Goal: Information Seeking & Learning: Understand process/instructions

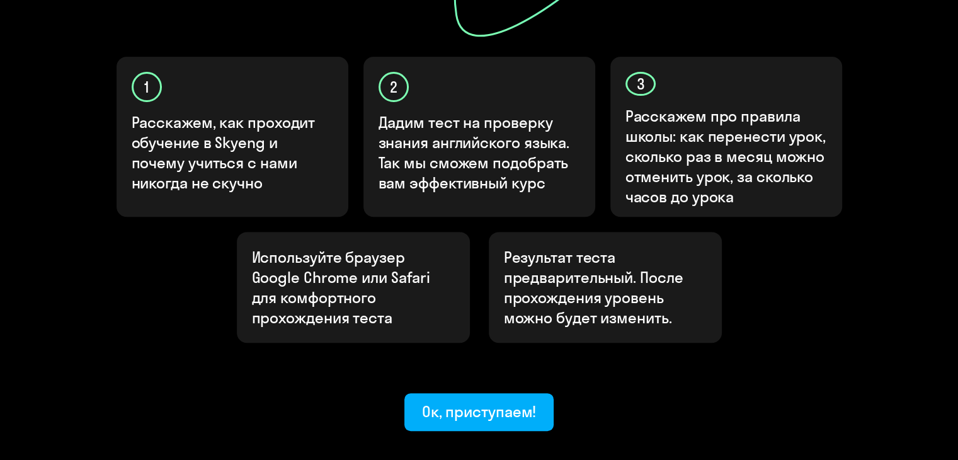
scroll to position [378, 0]
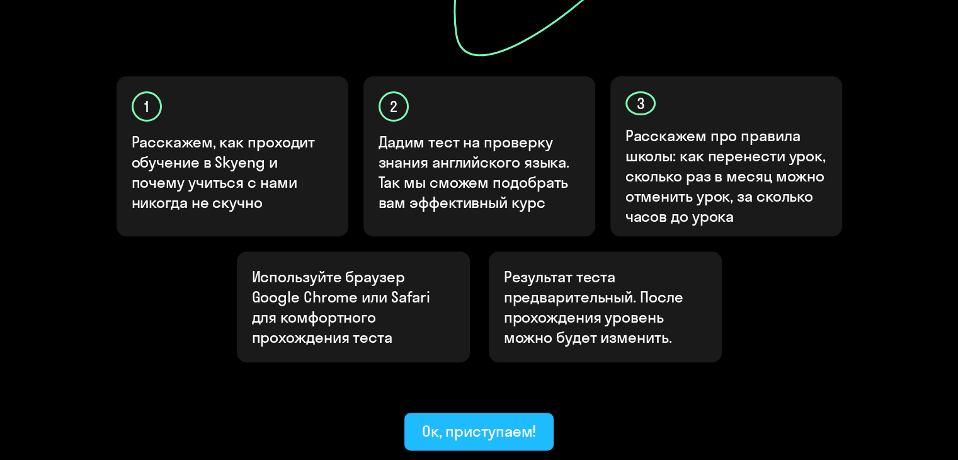
click at [467, 421] on div "Ок, приступаем!" at bounding box center [479, 431] width 115 height 20
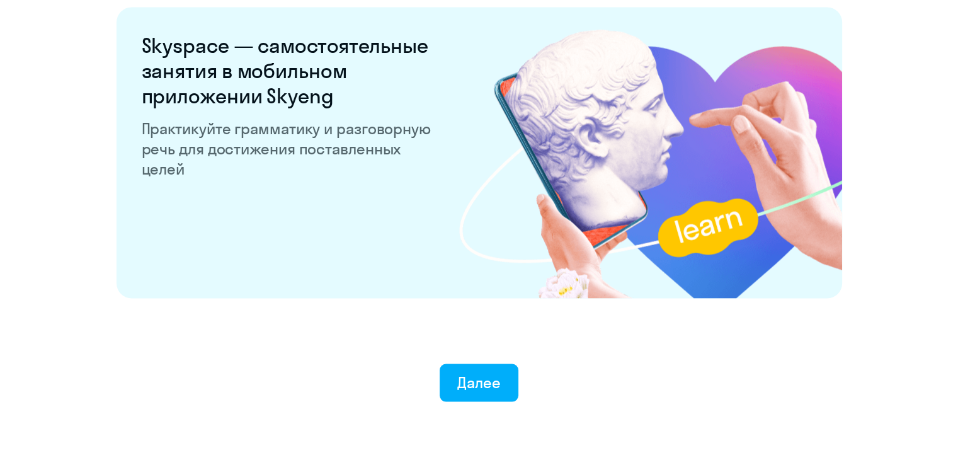
scroll to position [2459, 0]
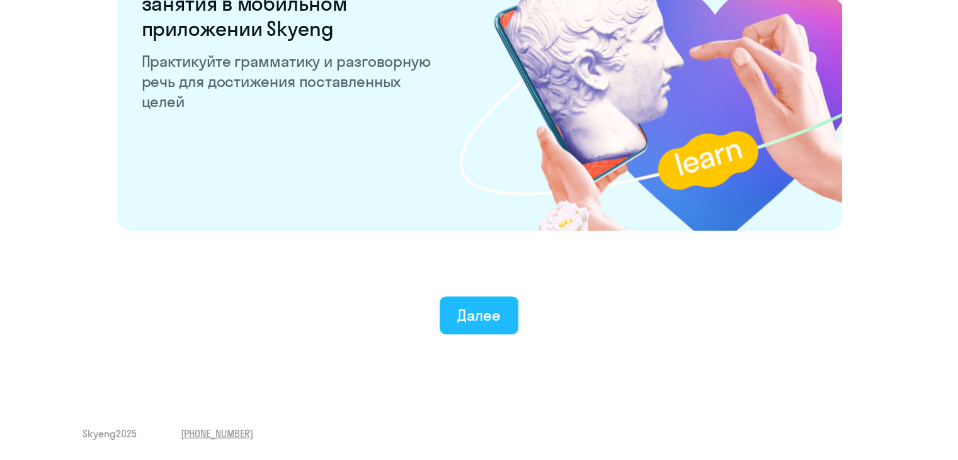
click at [470, 315] on div "Далее" at bounding box center [478, 315] width 43 height 20
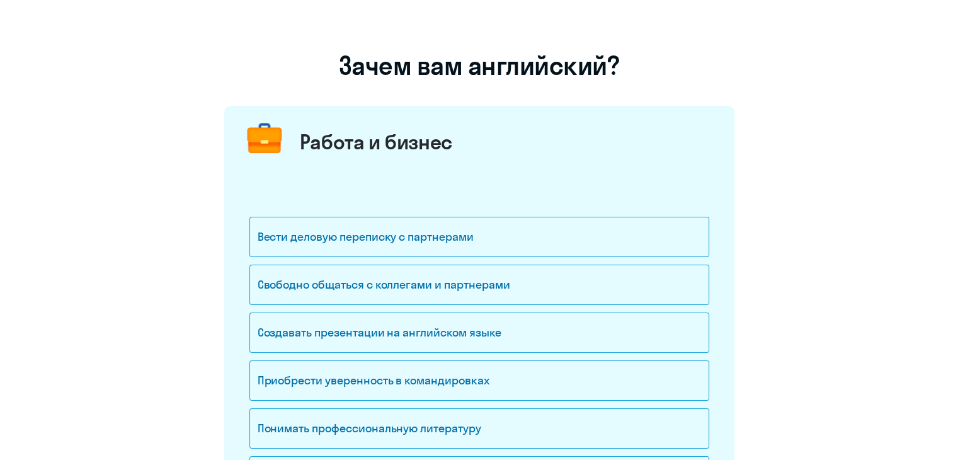
scroll to position [126, 0]
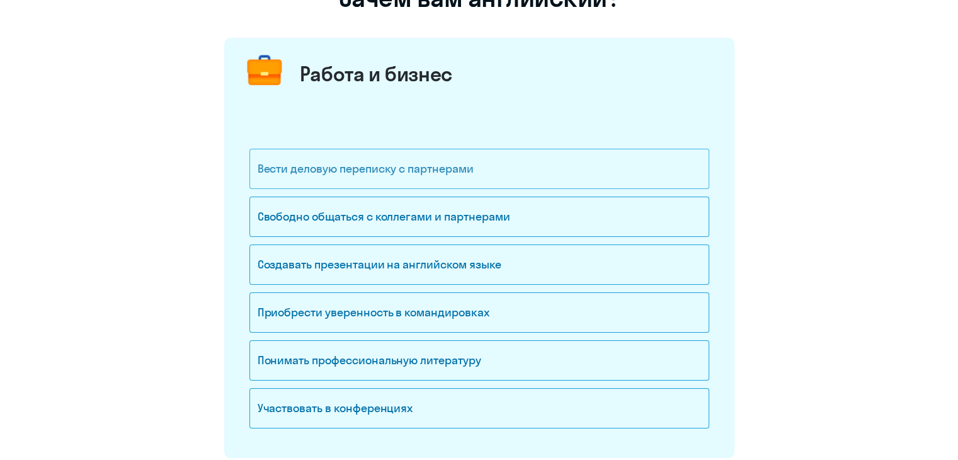
click at [457, 171] on div "Вести деловую переписку с партнерами" at bounding box center [479, 169] width 460 height 40
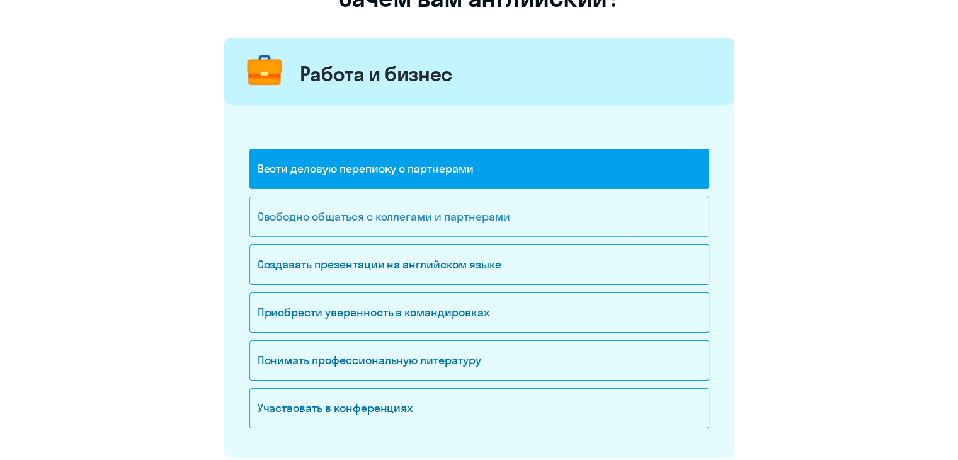
click at [472, 230] on div "Свободно общаться с коллегами и партнерами" at bounding box center [479, 216] width 460 height 40
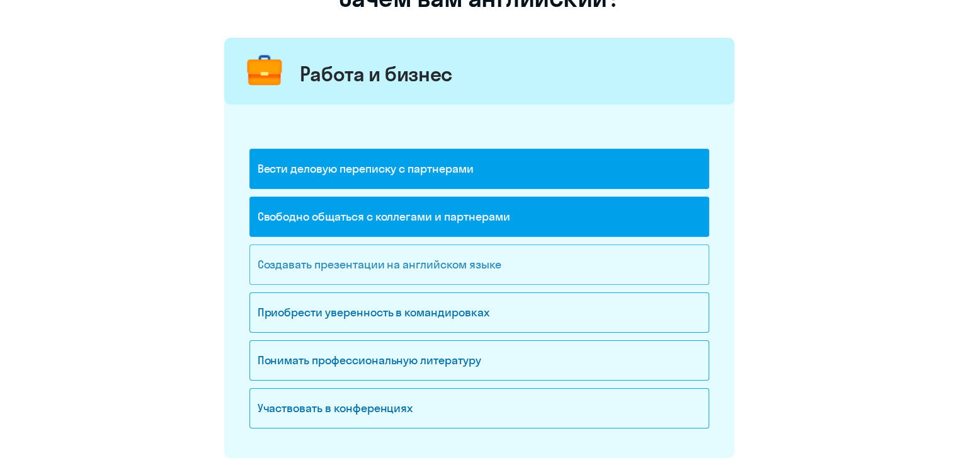
click at [426, 267] on div "Создавать презентации на английском языке" at bounding box center [479, 264] width 460 height 40
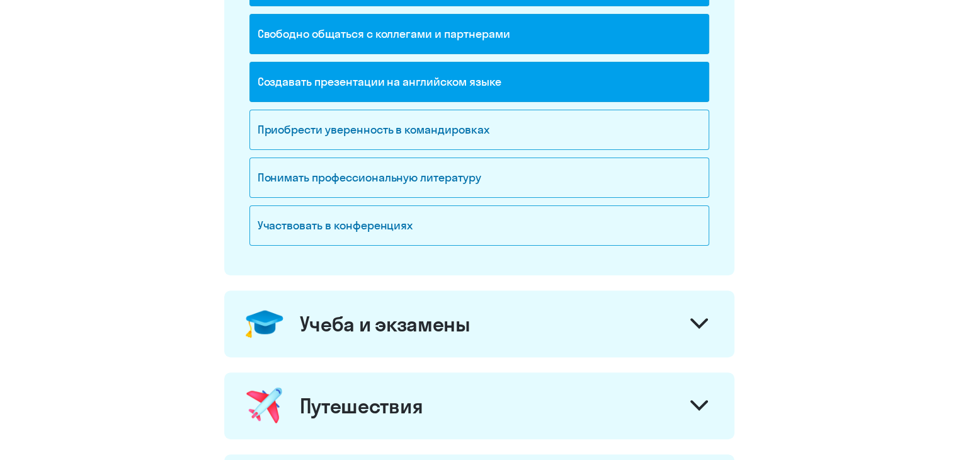
scroll to position [315, 0]
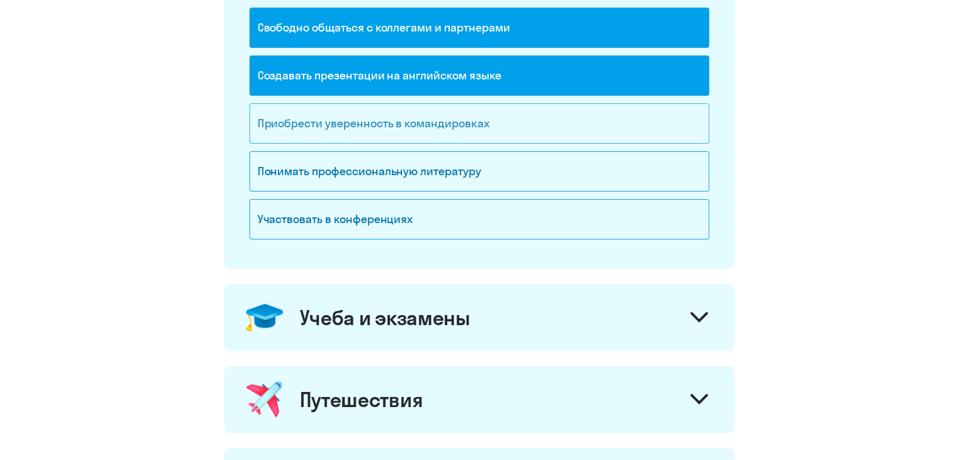
click at [458, 129] on div "Приобрести уверенность в командировках" at bounding box center [479, 123] width 460 height 40
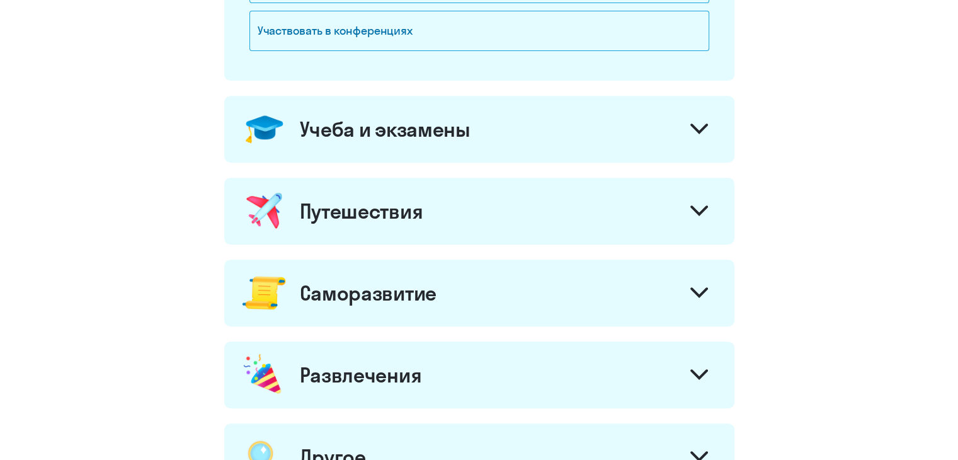
scroll to position [426, 0]
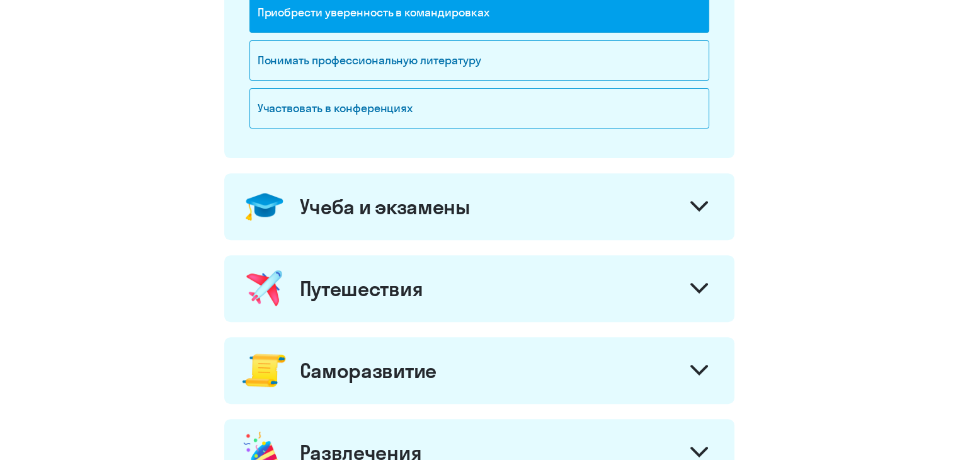
click at [471, 217] on div "Учеба и экзамены" at bounding box center [479, 206] width 510 height 67
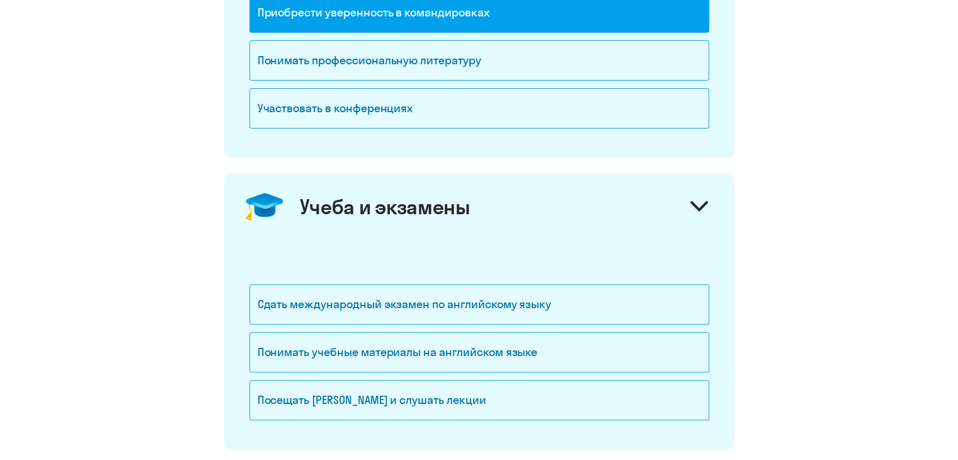
scroll to position [489, 0]
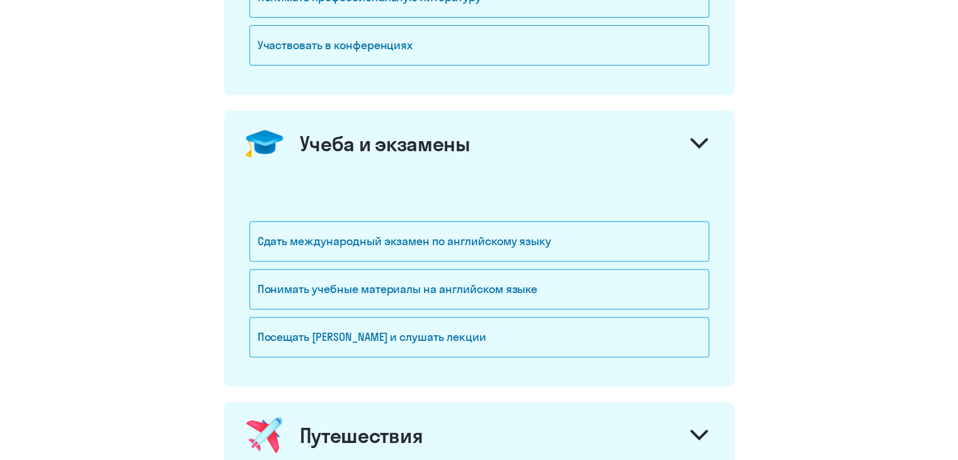
click at [472, 144] on div "Учеба и экзамены" at bounding box center [479, 143] width 510 height 67
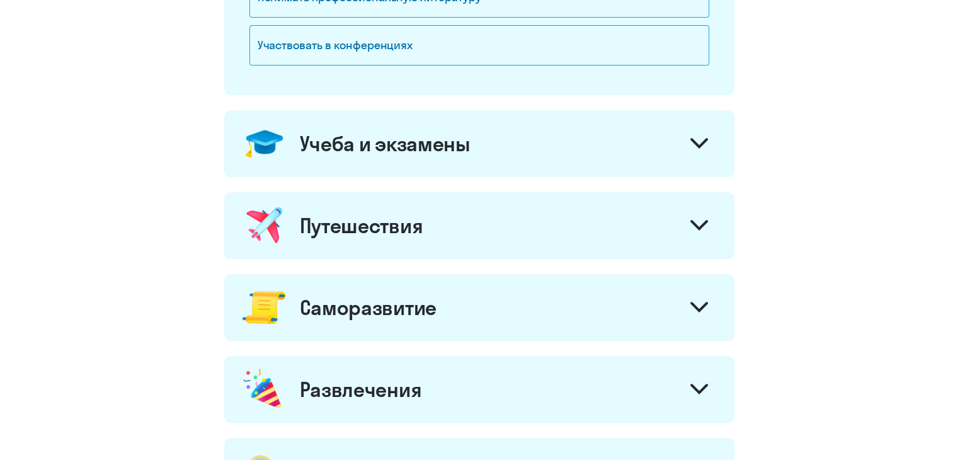
click at [445, 226] on div "Путешествия" at bounding box center [479, 225] width 510 height 67
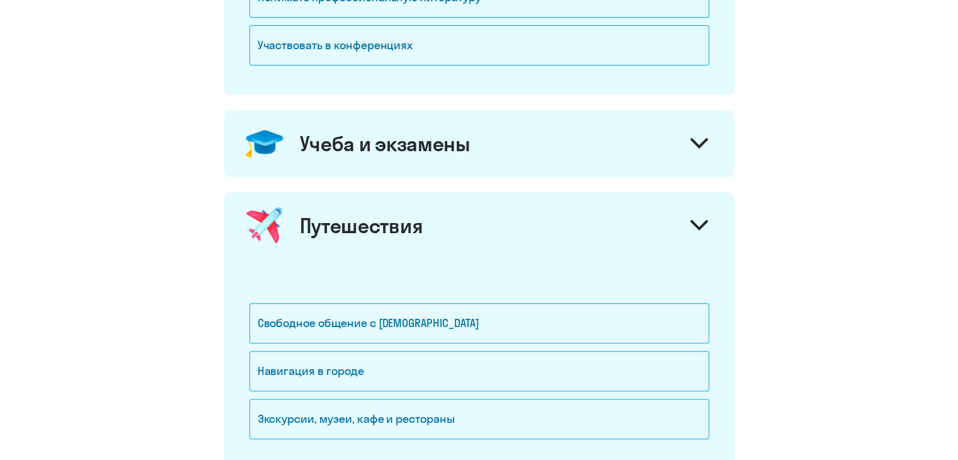
scroll to position [552, 0]
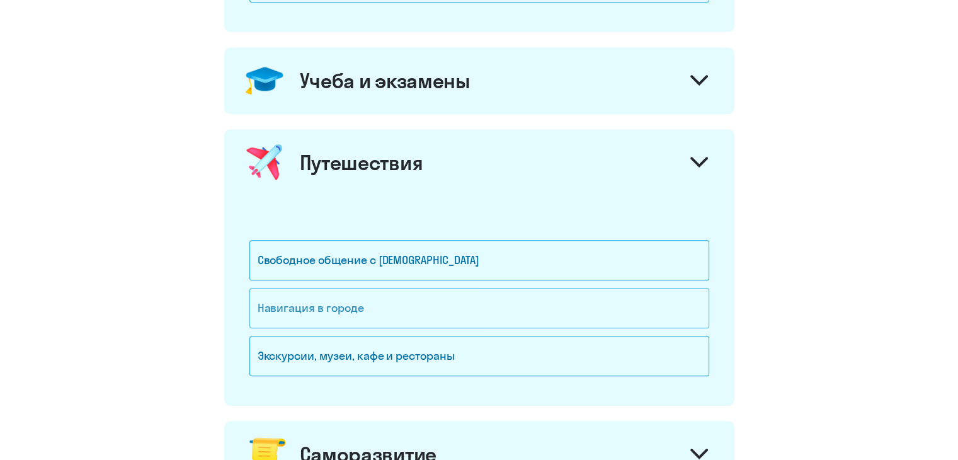
click at [340, 315] on div "Навигация в городе" at bounding box center [479, 308] width 460 height 40
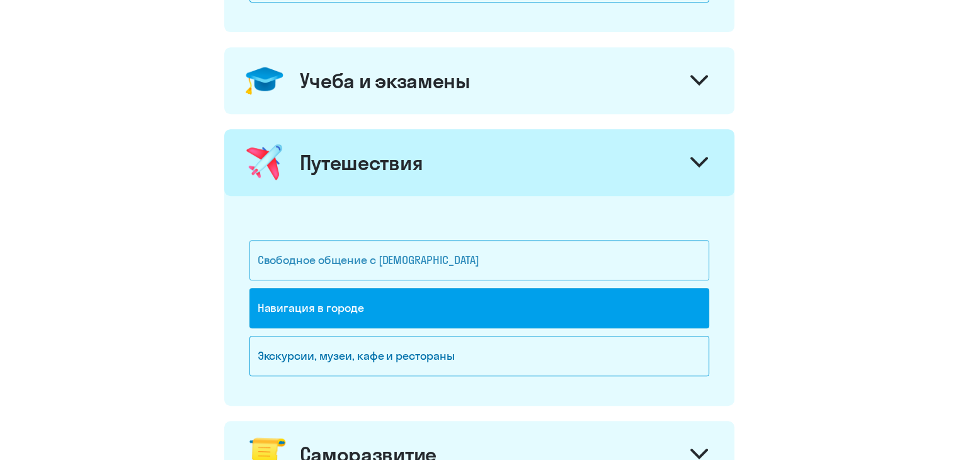
click at [349, 263] on div "Свободное общение с [DEMOGRAPHIC_DATA]" at bounding box center [479, 260] width 460 height 40
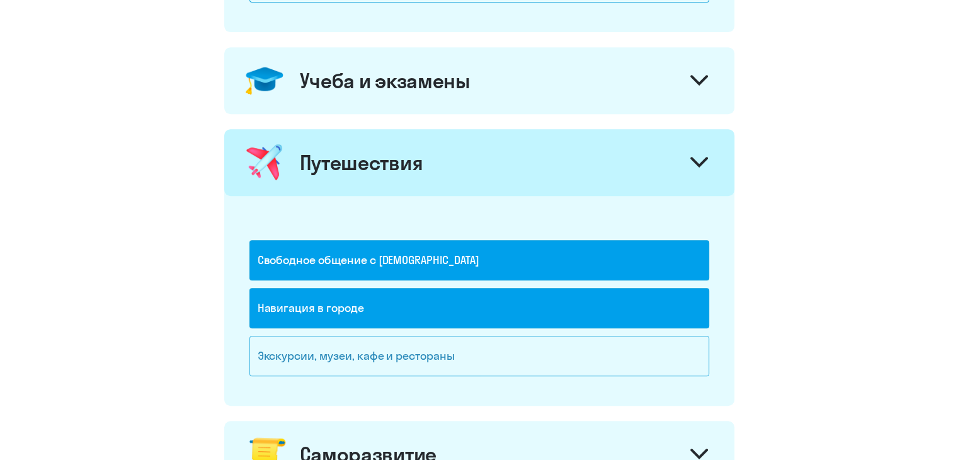
click at [372, 356] on div "Экскурсии, музеи, кафе и рестораны" at bounding box center [479, 356] width 460 height 40
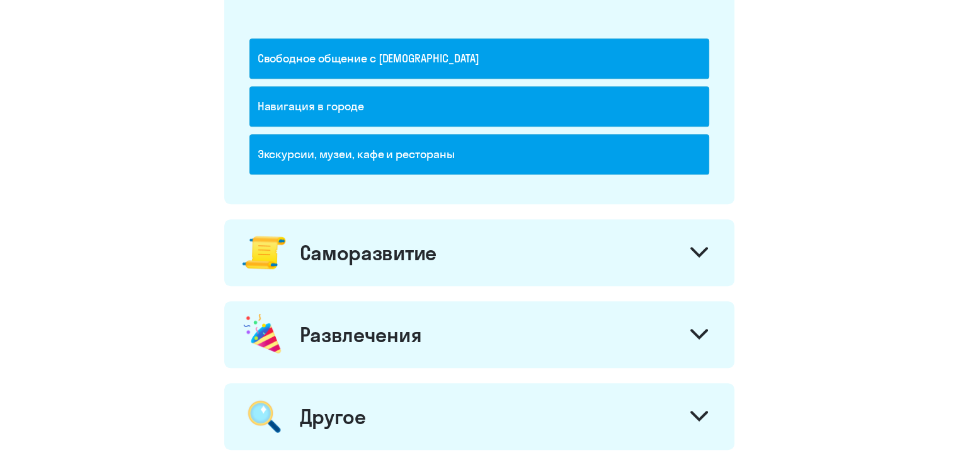
scroll to position [804, 0]
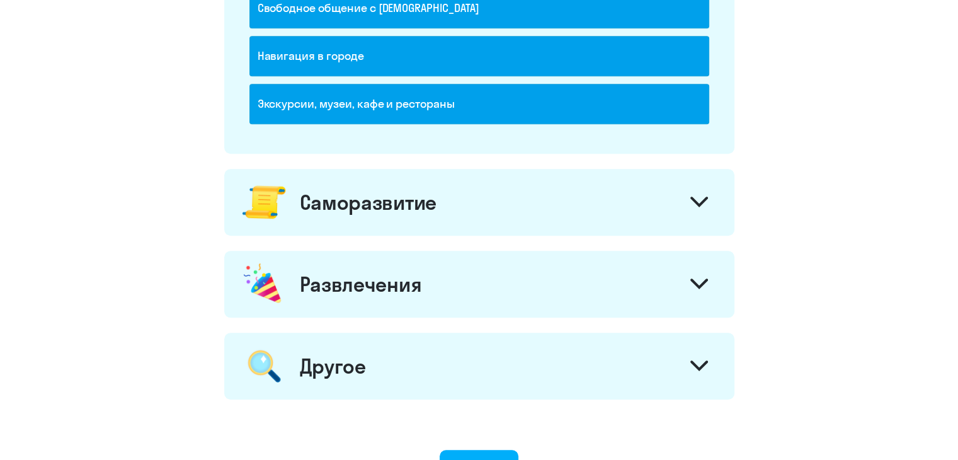
click at [361, 206] on div "Саморазвитие" at bounding box center [368, 202] width 137 height 25
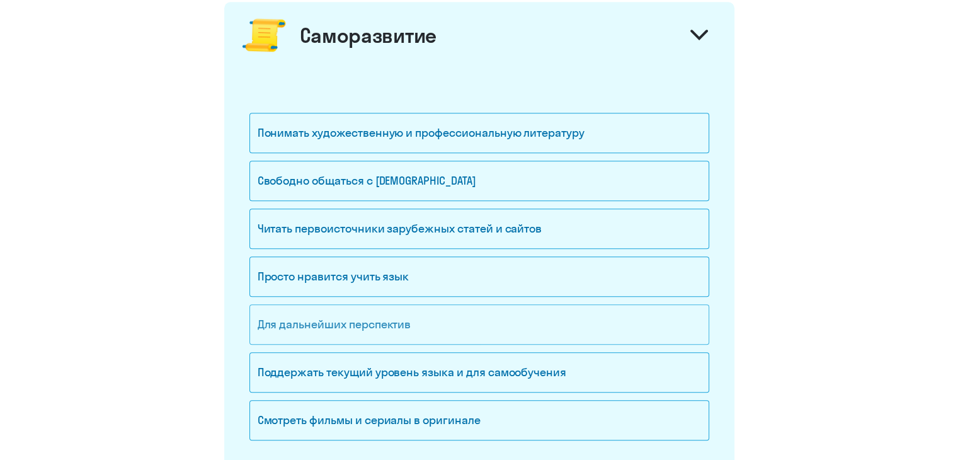
scroll to position [992, 0]
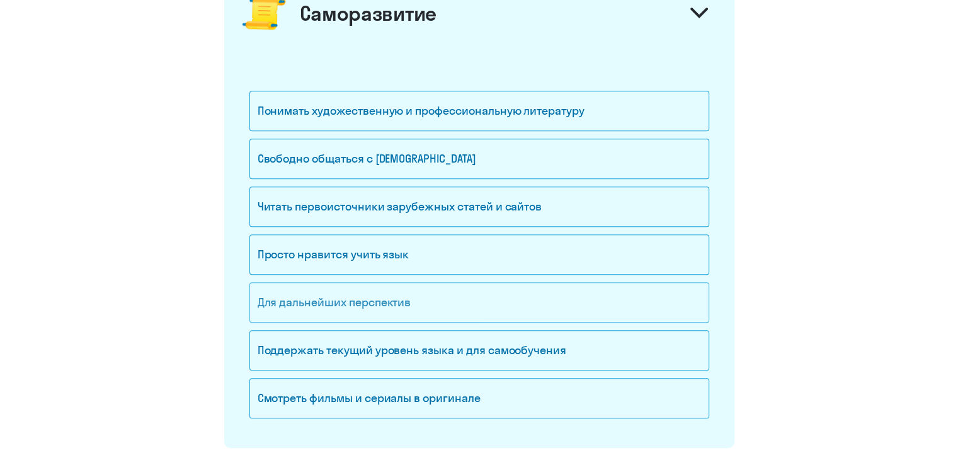
click at [367, 300] on div "Для дальнейших перспектив" at bounding box center [479, 302] width 460 height 40
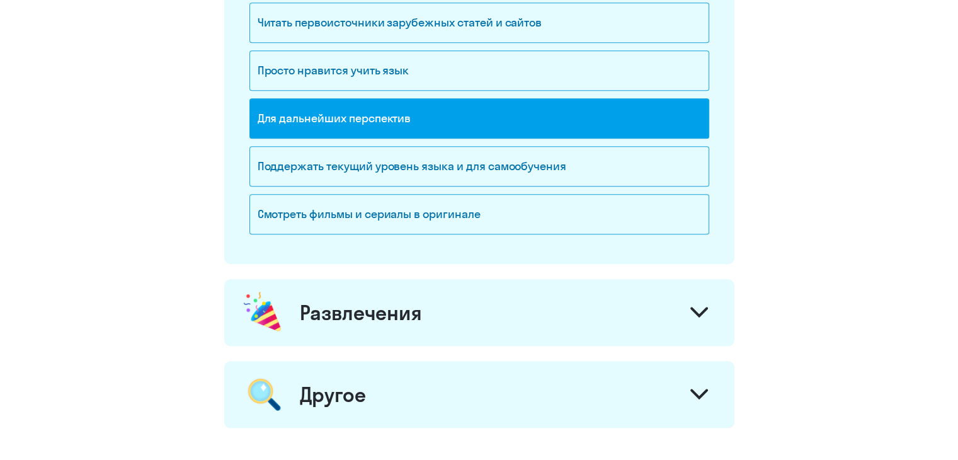
scroll to position [1181, 0]
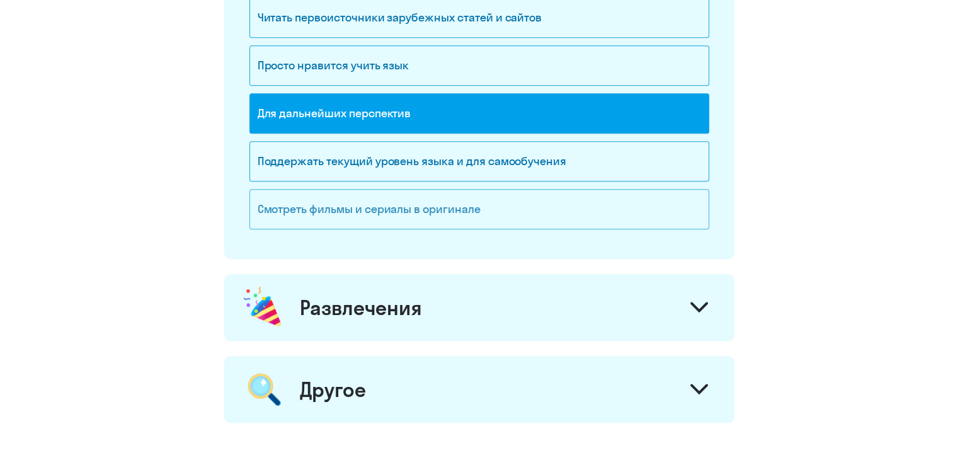
click at [375, 220] on div "Смотреть фильмы и сериалы в оригинале" at bounding box center [479, 209] width 460 height 40
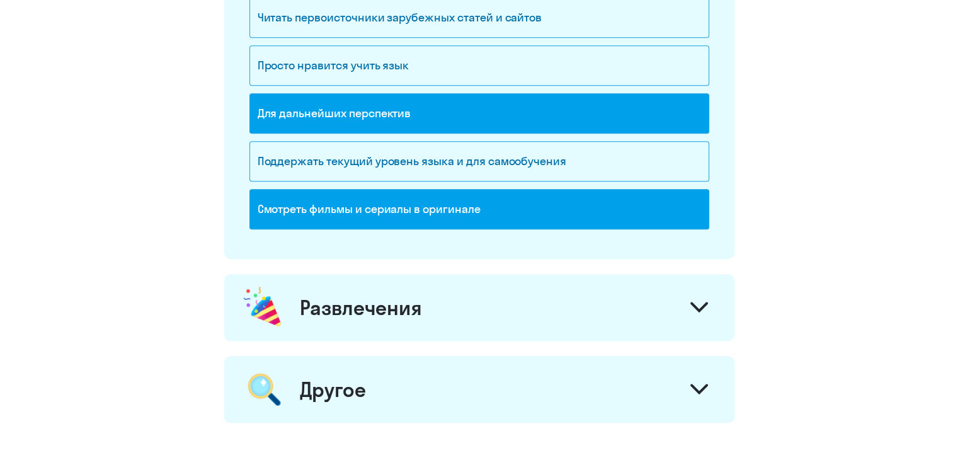
click at [404, 307] on div "Развлечения" at bounding box center [361, 307] width 122 height 25
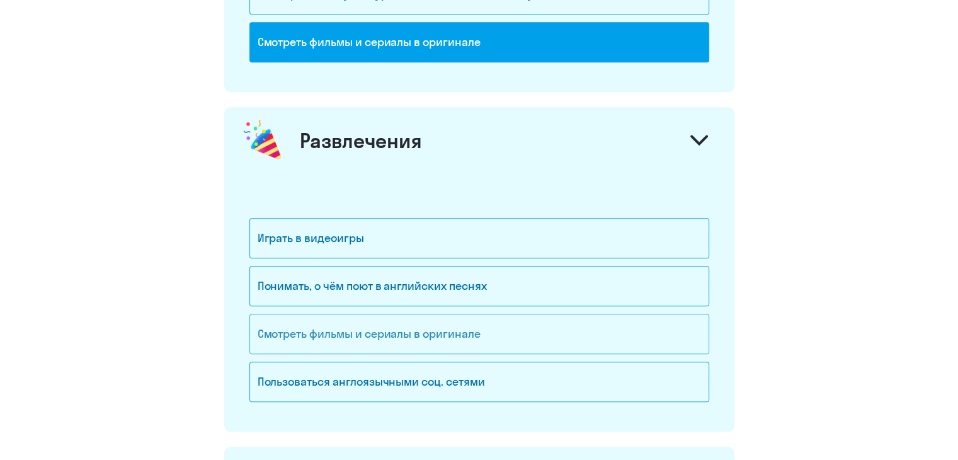
scroll to position [1370, 0]
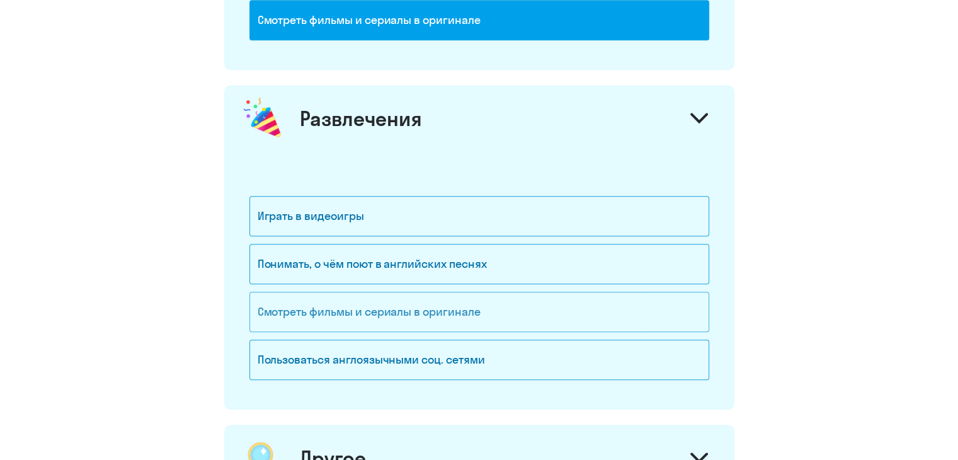
click at [394, 303] on div "Смотреть фильмы и сериалы в оригинале" at bounding box center [479, 312] width 460 height 40
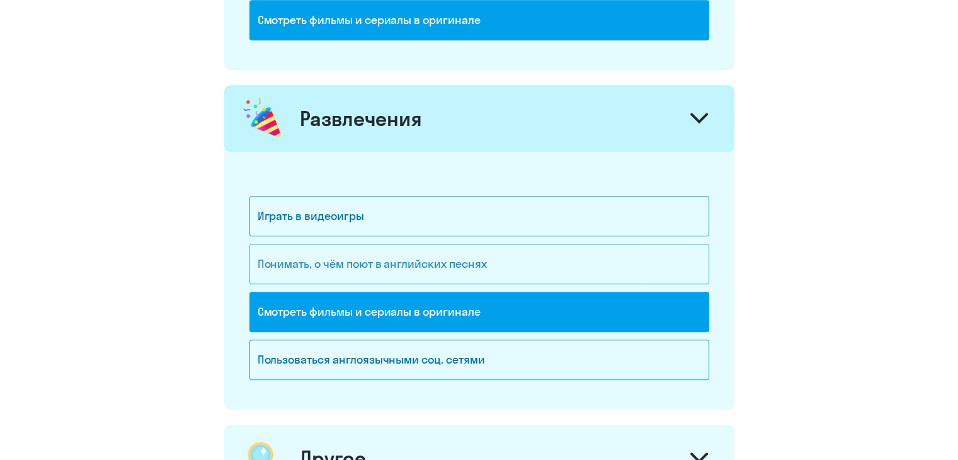
click at [390, 258] on div "Понимать, о чём поют в английских песнях" at bounding box center [479, 264] width 460 height 40
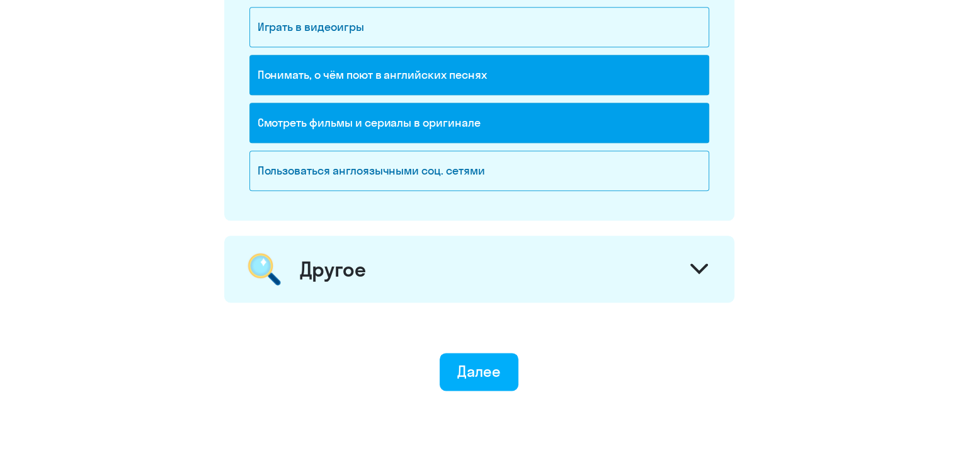
click at [397, 278] on div "Другое" at bounding box center [479, 269] width 510 height 67
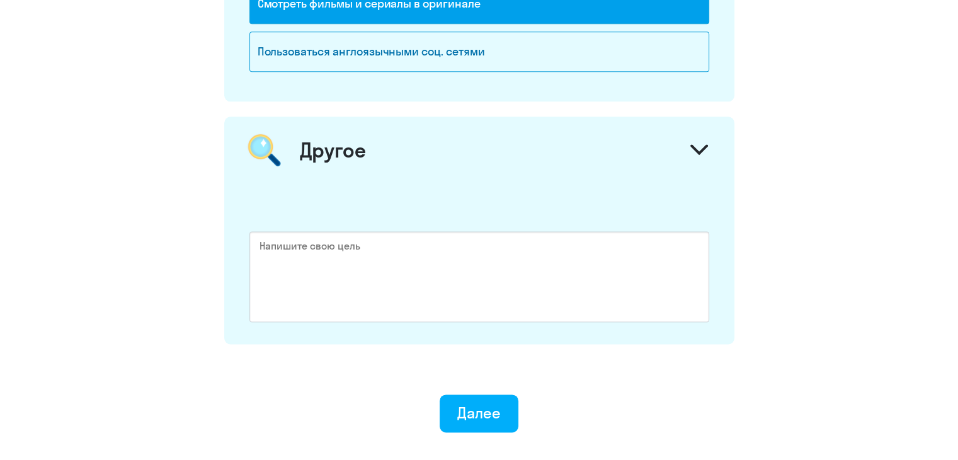
scroll to position [1685, 0]
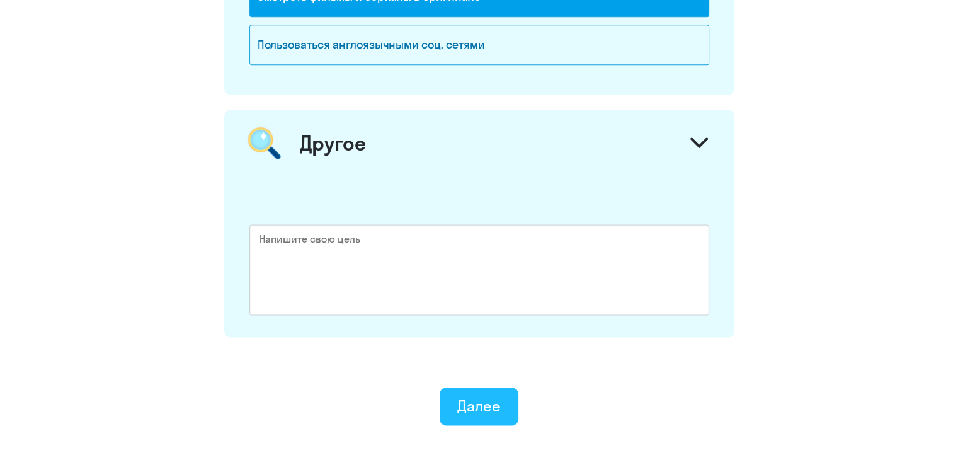
click at [469, 399] on div "Далее" at bounding box center [478, 405] width 43 height 20
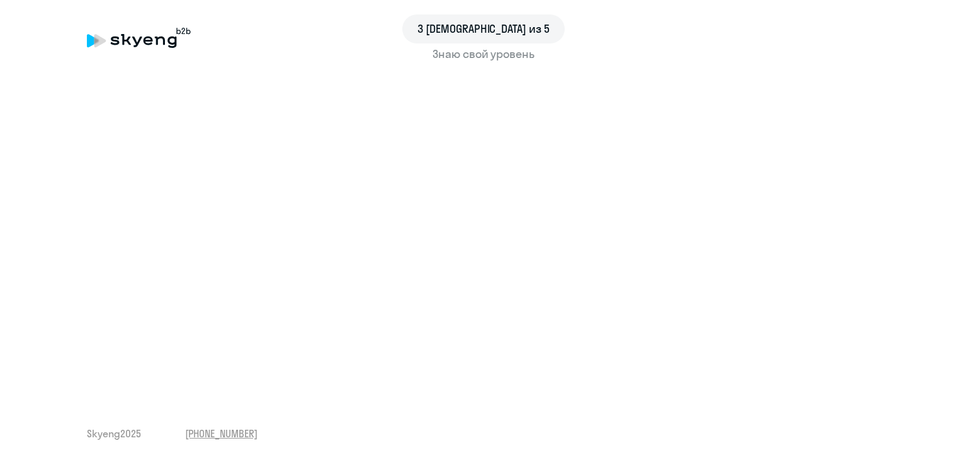
click at [4, 383] on div "3 шаг из 5 Знаю свой уровень Skyeng 2025 [PHONE_NUMBER]" at bounding box center [483, 230] width 967 height 460
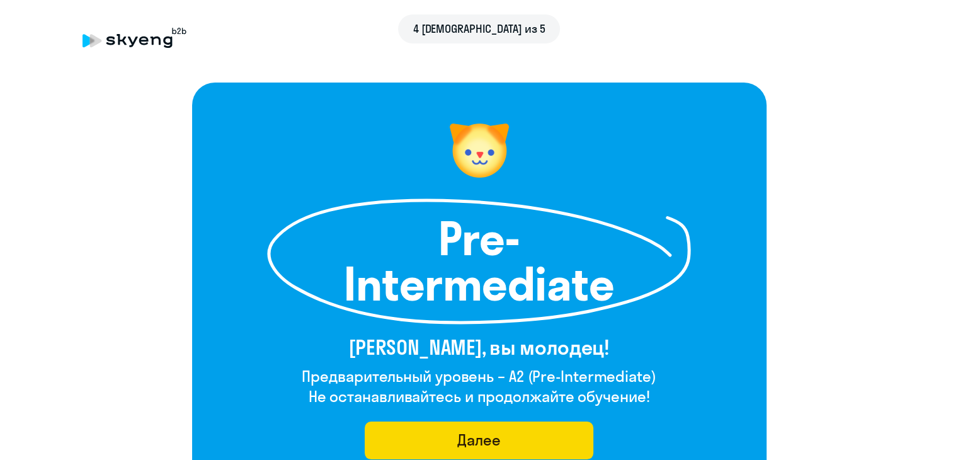
scroll to position [126, 0]
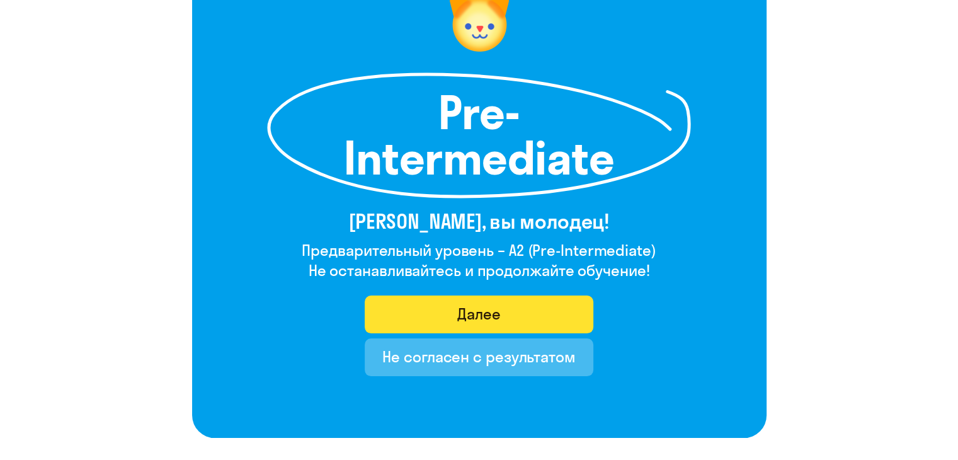
click at [403, 317] on button "Далее" at bounding box center [479, 314] width 229 height 38
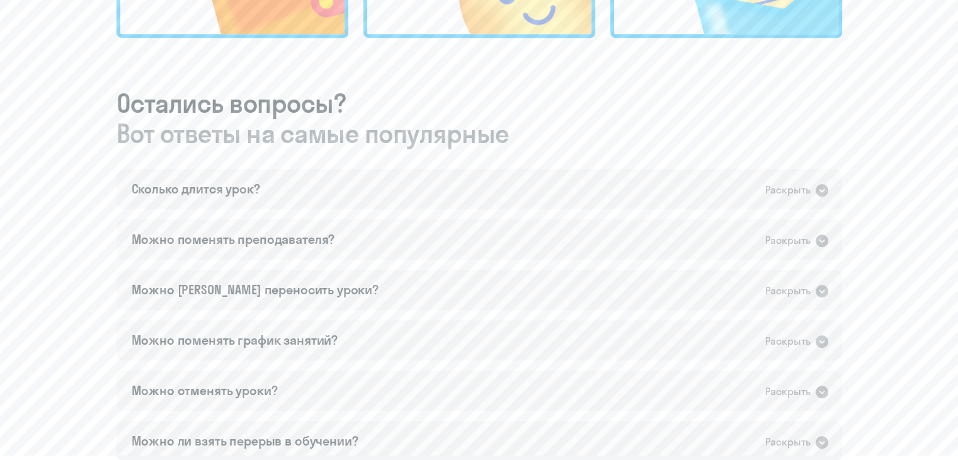
scroll to position [693, 0]
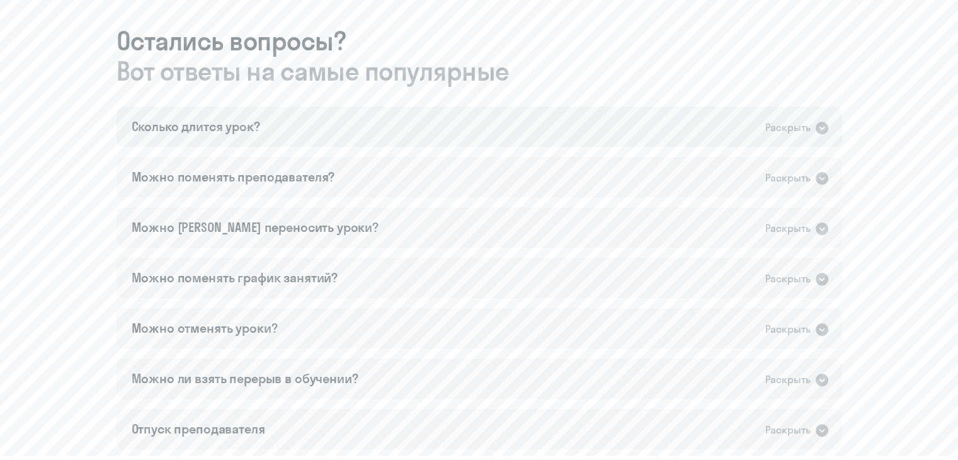
click at [817, 123] on icon at bounding box center [821, 128] width 13 height 13
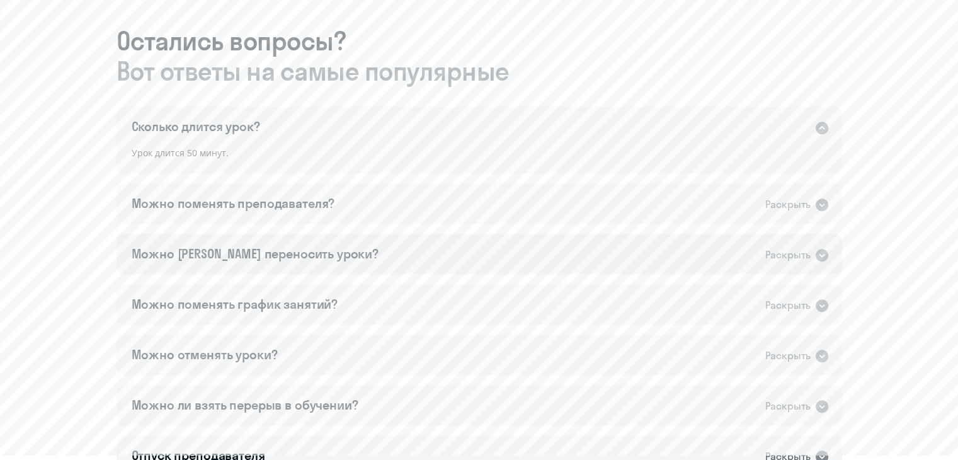
click at [229, 255] on div "Можно [PERSON_NAME] переносить уроки?" at bounding box center [255, 254] width 247 height 18
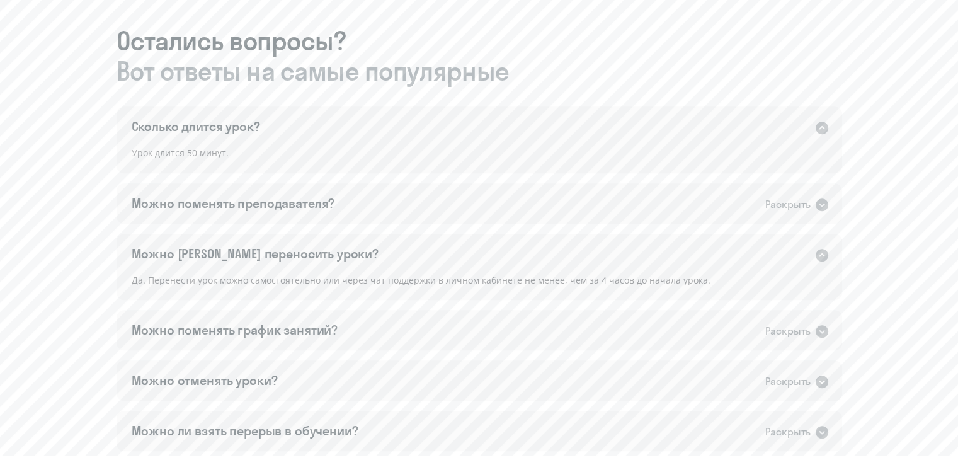
click at [275, 249] on div "Можно [PERSON_NAME] переносить уроки?" at bounding box center [255, 254] width 247 height 18
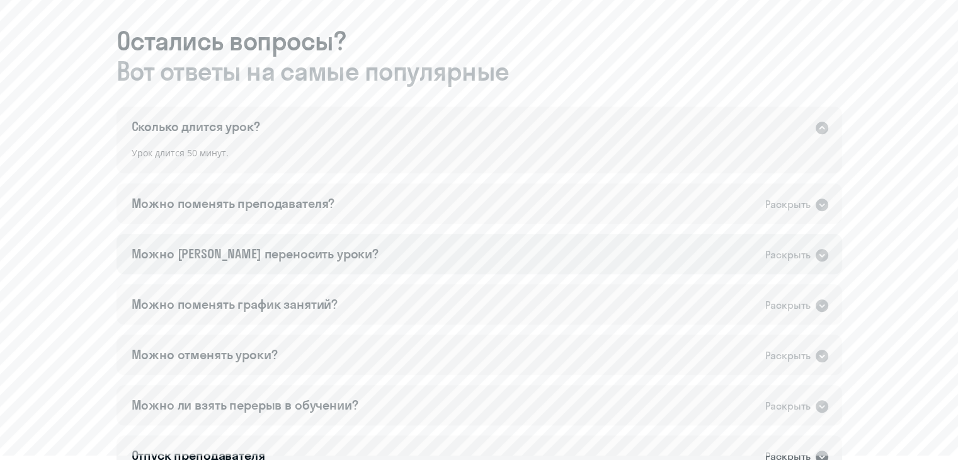
click at [277, 253] on div "Можно [PERSON_NAME] переносить уроки?" at bounding box center [255, 254] width 247 height 18
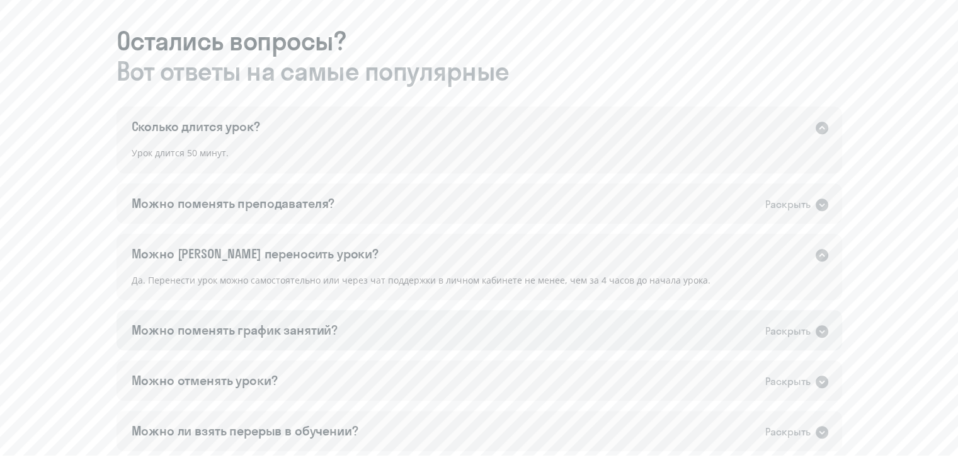
click at [266, 328] on div "Можно поменять график занятий?" at bounding box center [235, 330] width 207 height 18
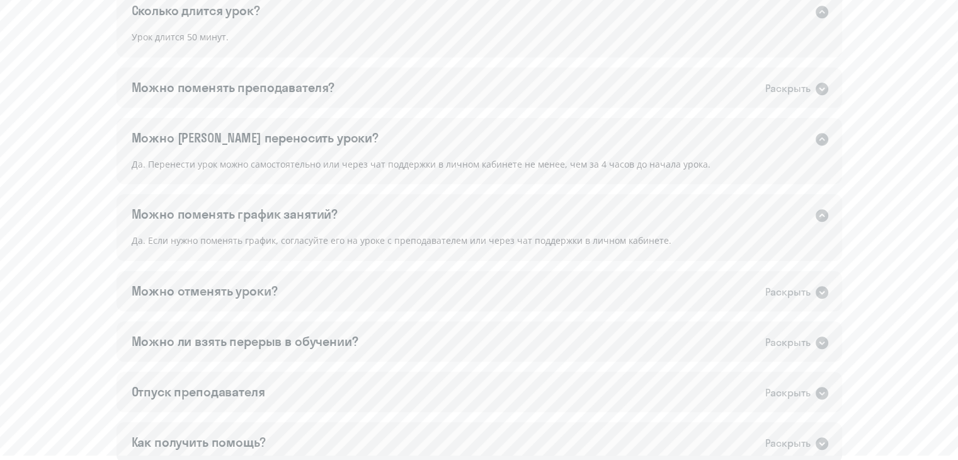
scroll to position [1008, 0]
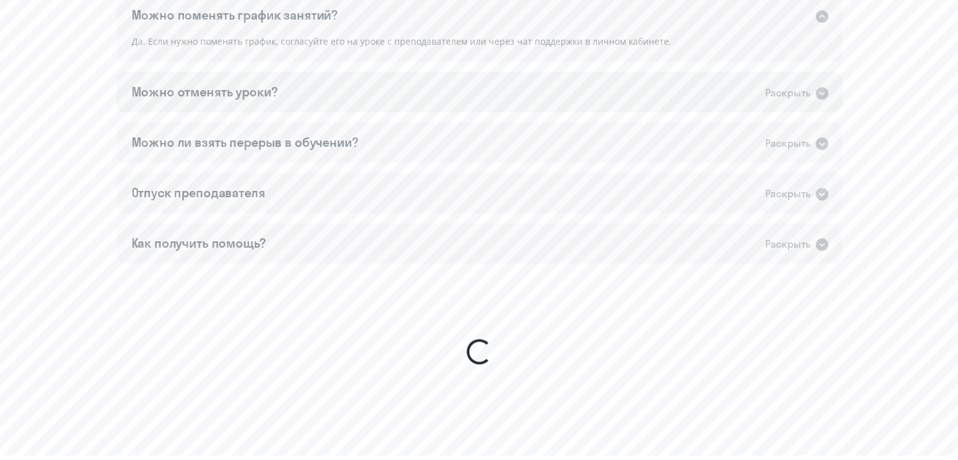
click at [223, 98] on div "Можно отменять уроки?" at bounding box center [205, 92] width 146 height 18
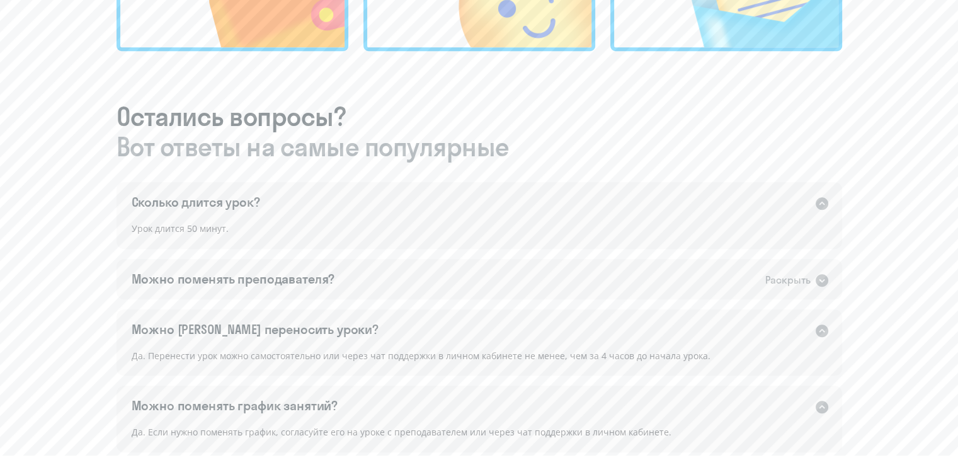
scroll to position [630, 0]
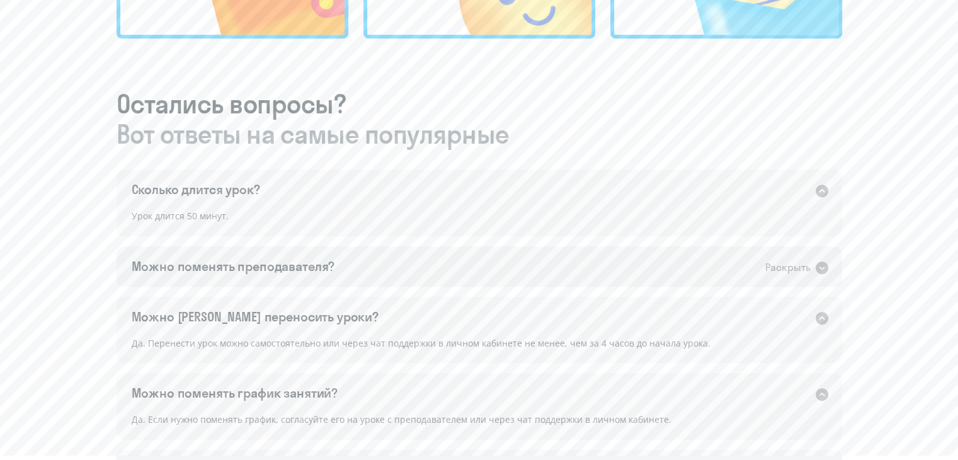
click at [398, 263] on div "Можно поменять преподавателя? Раскрыть" at bounding box center [478, 266] width 725 height 40
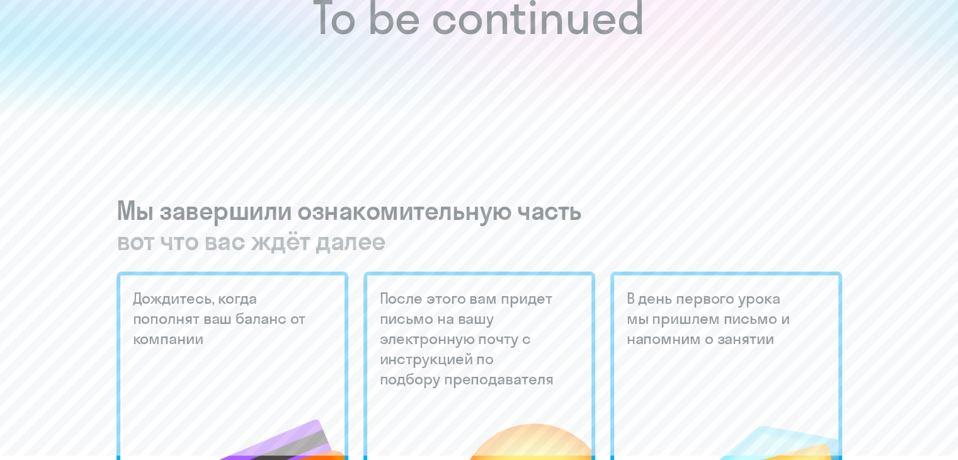
scroll to position [0, 0]
